Goal: Book appointment/travel/reservation

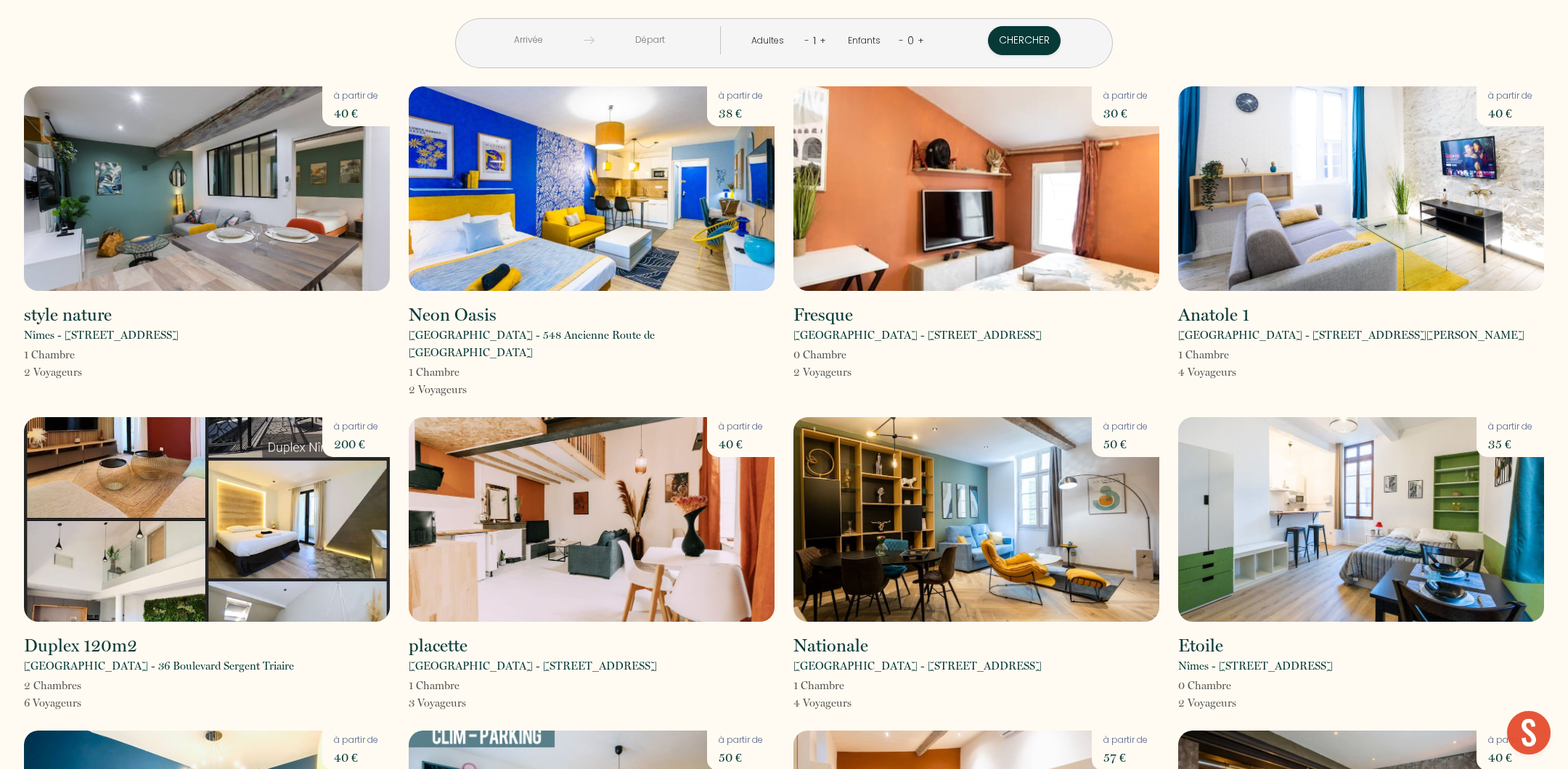
click at [583, 36] on input "text" at bounding box center [527, 41] width 111 height 28
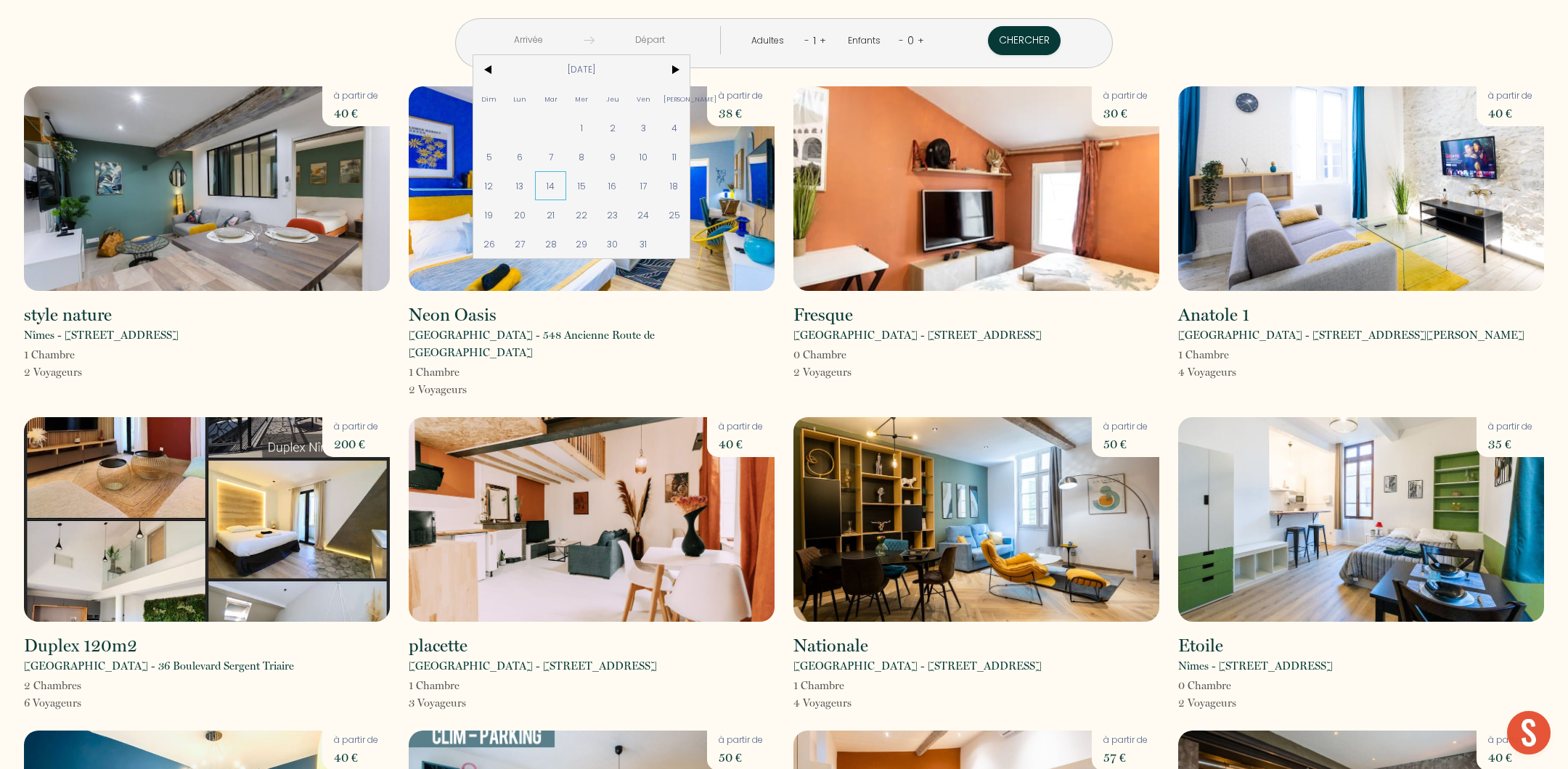
click at [566, 182] on span "14" at bounding box center [550, 185] width 31 height 29
type input "[DATE]"
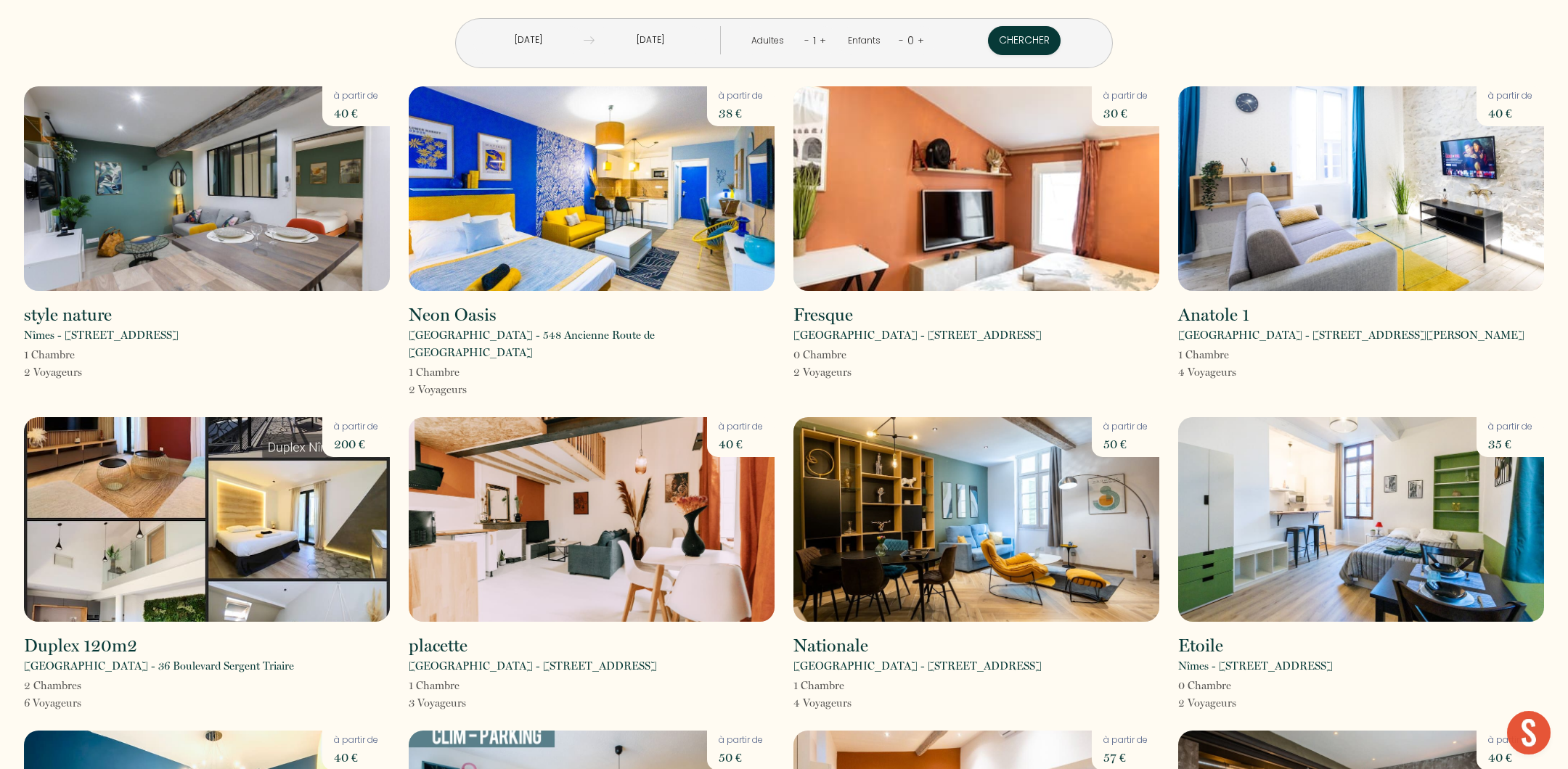
click at [685, 35] on input "[DATE]" at bounding box center [649, 41] width 111 height 28
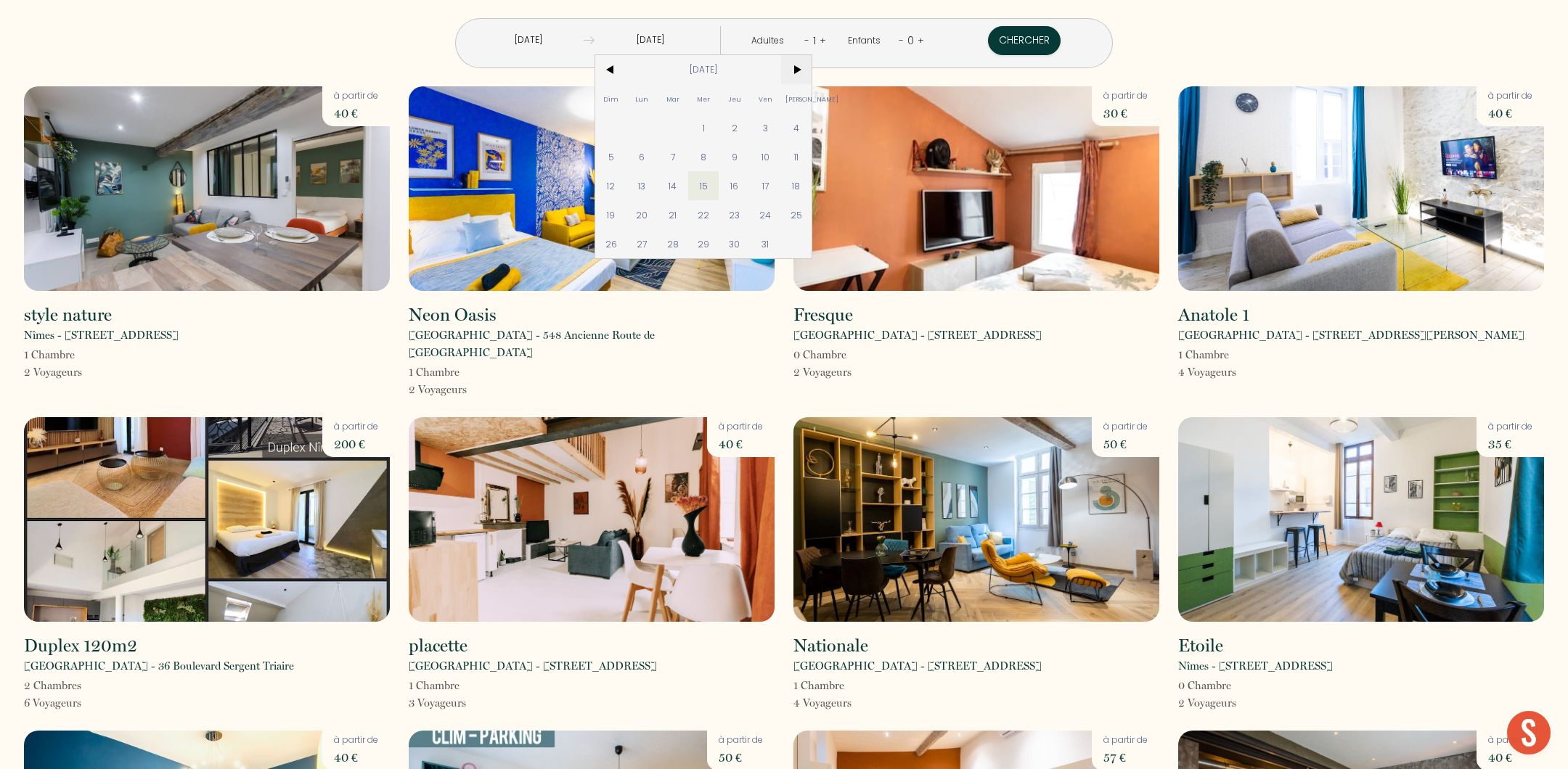
click at [812, 68] on span ">" at bounding box center [796, 69] width 31 height 29
click at [627, 182] on span "14" at bounding box center [611, 185] width 31 height 29
type input "[DATE]"
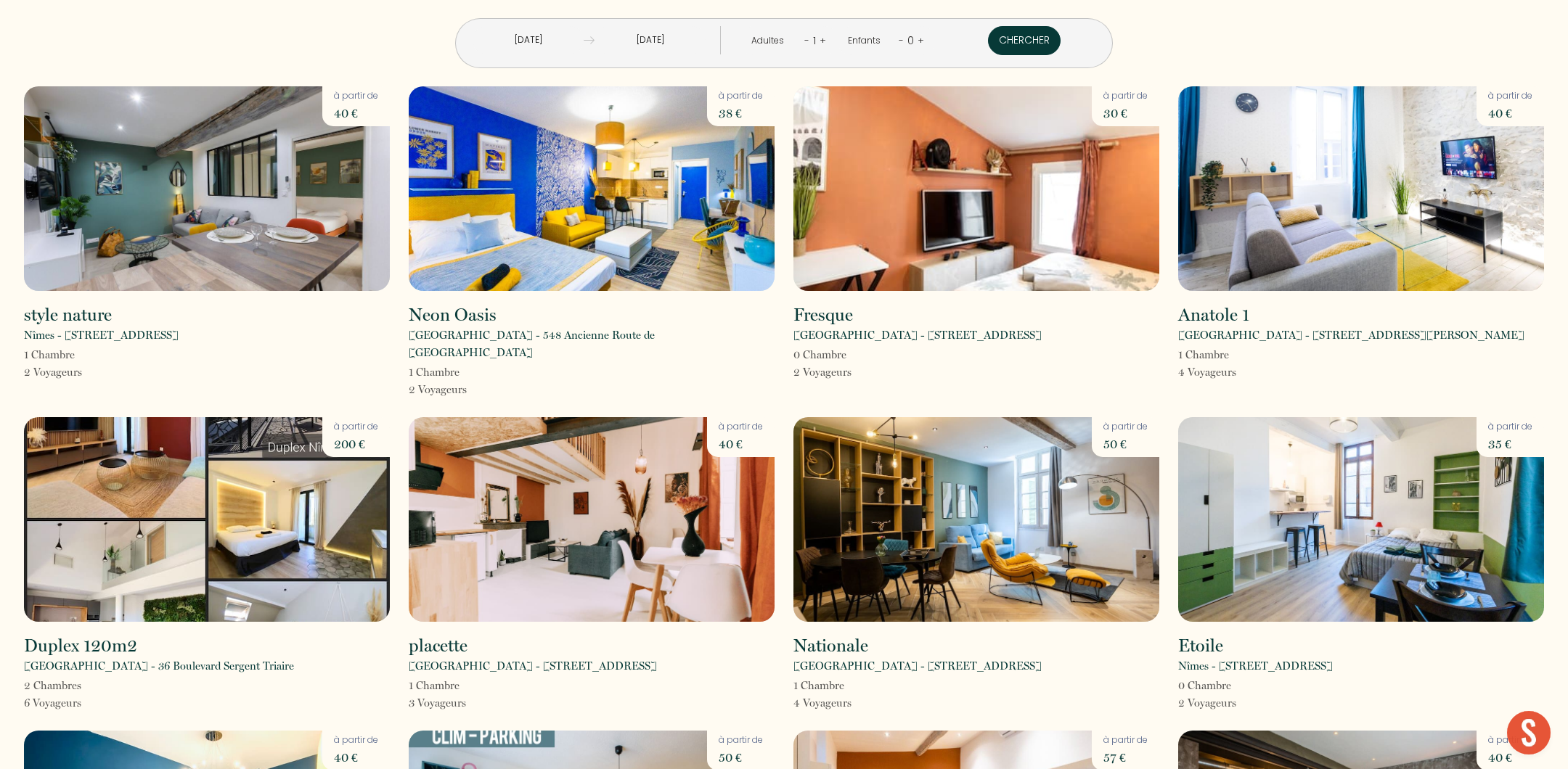
click at [988, 36] on button "Chercher" at bounding box center [1024, 41] width 73 height 29
